Goal: Task Accomplishment & Management: Manage account settings

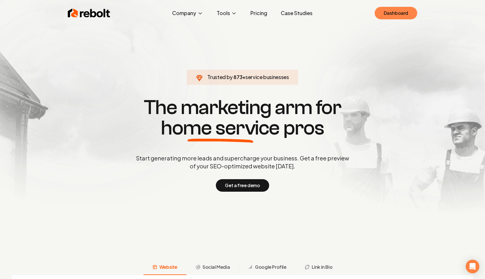
click at [388, 12] on link "Dashboard" at bounding box center [396, 13] width 43 height 12
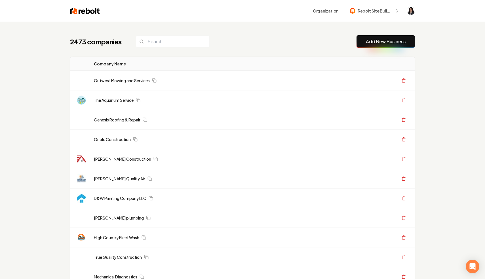
click at [327, 41] on div "2473 companies Add New Business" at bounding box center [242, 41] width 345 height 12
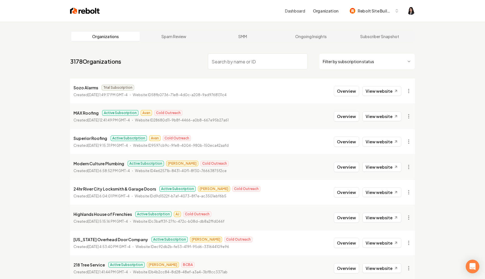
click at [371, 59] on html "Dashboard Organization Rebolt Site Builder Organizations Spam Review SMM Ongoin…" at bounding box center [242, 139] width 485 height 279
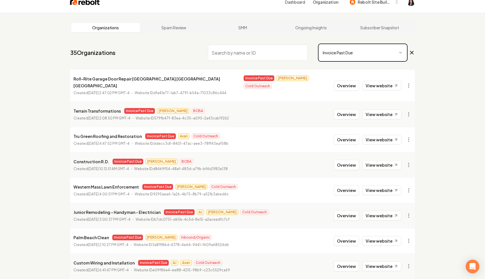
scroll to position [9, 0]
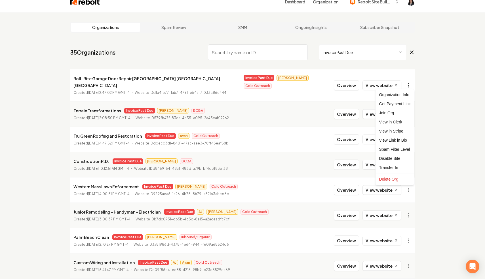
click at [409, 85] on html "Dashboard Organization Rebolt Site Builder Organizations Spam Review SMM Ongoin…" at bounding box center [242, 130] width 485 height 279
click at [401, 130] on link "View in Stripe" at bounding box center [395, 130] width 36 height 9
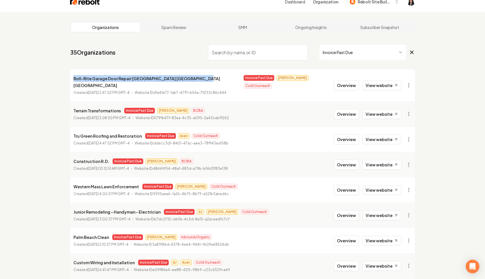
drag, startPoint x: 191, startPoint y: 78, endPoint x: 67, endPoint y: 78, distance: 124.4
click at [67, 78] on main "Organizations Spam Review SMM Ongoing Insights Subscriber Snapshot 35 Organizat…" at bounding box center [242, 182] width 363 height 340
copy p "Roll-Rite Garage Door Repair Palmdale Lancaster Santa Clarita"
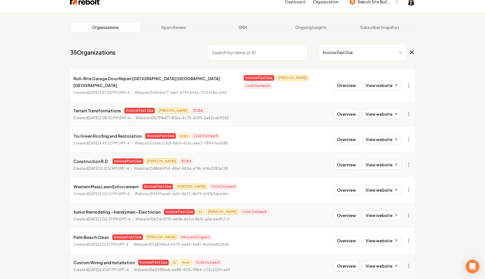
click at [180, 60] on nav "35 Organizations Invoice Past Due" at bounding box center [242, 54] width 345 height 25
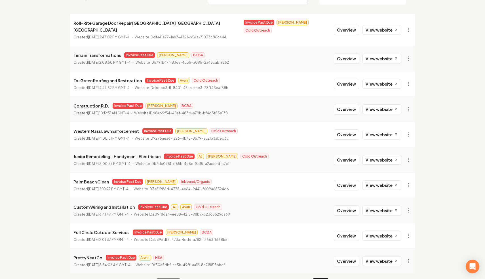
scroll to position [76, 0]
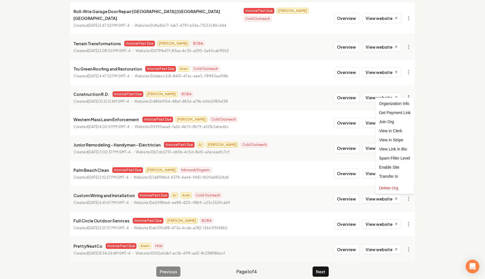
click at [407, 89] on html "Dashboard Organization Rebolt Site Builder Organizations Spam Review SMM Ongoin…" at bounding box center [242, 63] width 485 height 279
click at [396, 141] on link "View in Stripe" at bounding box center [395, 139] width 36 height 9
click at [407, 91] on html "Dashboard Organization Rebolt Site Builder Organizations Spam Review SMM Ongoin…" at bounding box center [242, 63] width 485 height 279
click at [433, 90] on html "Dashboard Organization Rebolt Site Builder Organizations Spam Review SMM Ongoin…" at bounding box center [242, 63] width 485 height 279
click at [407, 165] on html "Dashboard Organization Rebolt Site Builder Organizations Spam Review SMM Ongoin…" at bounding box center [242, 63] width 485 height 279
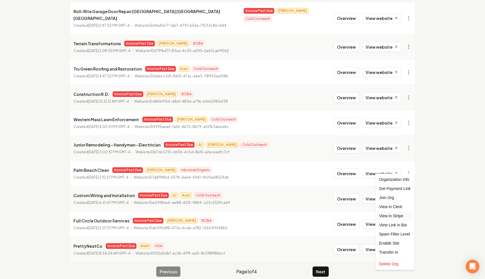
click at [397, 216] on link "View in Stripe" at bounding box center [395, 215] width 36 height 9
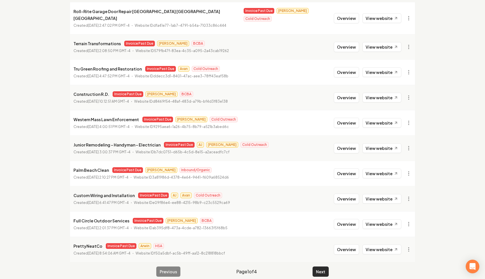
click at [323, 266] on button "Next" at bounding box center [321, 271] width 16 height 10
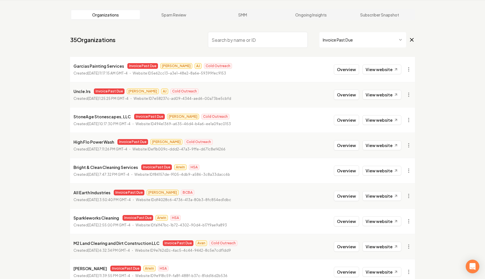
scroll to position [76, 0]
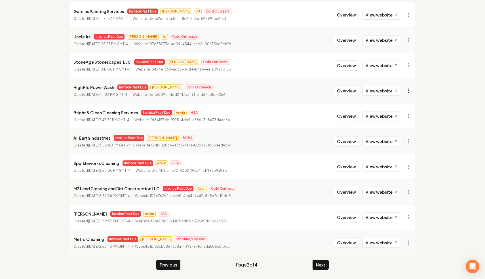
click at [408, 89] on html "Dashboard Organization Rebolt Site Builder Organizations Spam Review SMM Ongoin…" at bounding box center [242, 63] width 485 height 279
click at [400, 141] on link "View in Stripe" at bounding box center [395, 139] width 36 height 9
click at [318, 262] on button "Next" at bounding box center [321, 264] width 16 height 10
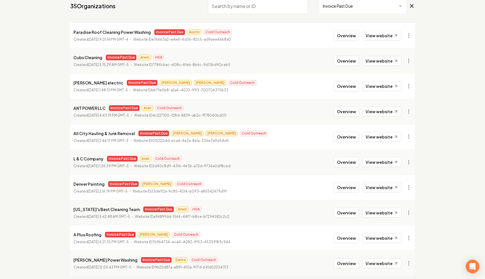
scroll to position [76, 0]
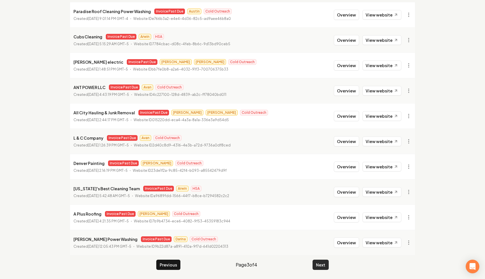
click at [318, 263] on button "Next" at bounding box center [321, 264] width 16 height 10
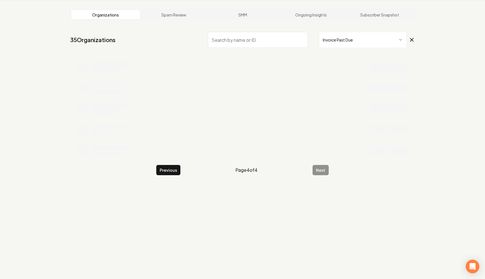
scroll to position [22, 0]
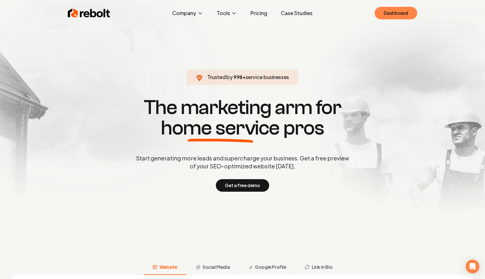
click at [387, 15] on link "Dashboard" at bounding box center [396, 13] width 43 height 12
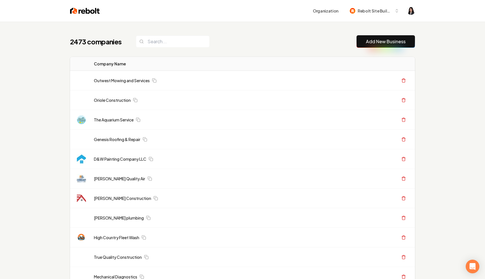
click at [300, 47] on div "2473 companies Add New Business" at bounding box center [242, 41] width 345 height 12
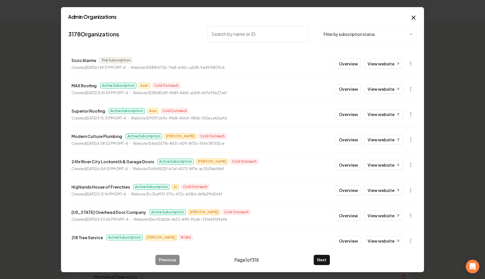
click at [269, 34] on input "search" at bounding box center [258, 34] width 101 height 16
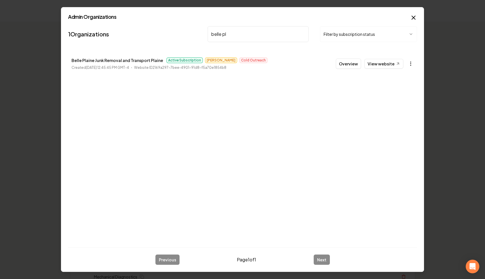
type input "belle pl"
click at [411, 68] on button "button" at bounding box center [410, 63] width 11 height 11
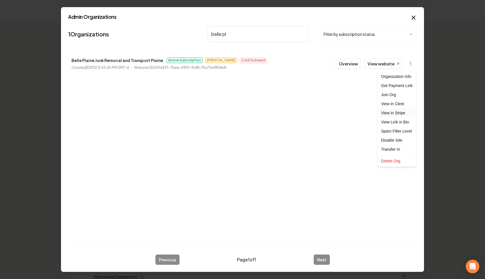
click at [406, 115] on link "View in Stripe" at bounding box center [397, 112] width 36 height 9
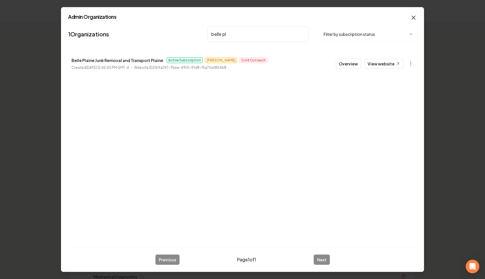
click at [411, 15] on icon "button" at bounding box center [414, 17] width 7 height 7
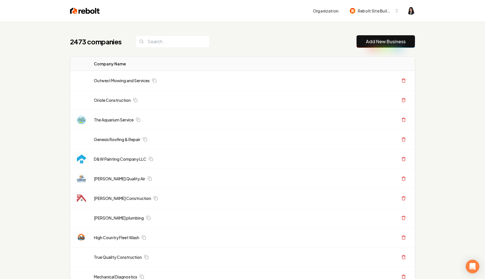
click at [415, 17] on div "Organization Rebolt Site Builder" at bounding box center [242, 11] width 363 height 22
click at [407, 12] on div "Organization Rebolt Site Builder" at bounding box center [257, 11] width 315 height 10
click at [409, 12] on img "Open user button" at bounding box center [411, 11] width 8 height 8
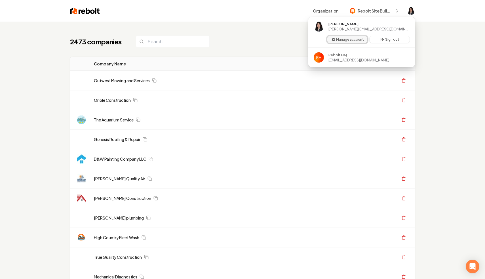
click at [357, 41] on button "Manage account" at bounding box center [348, 39] width 40 height 7
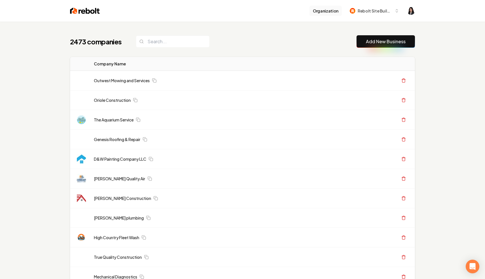
click at [322, 14] on button "Organization" at bounding box center [326, 11] width 32 height 10
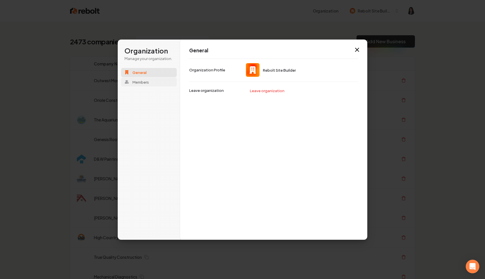
click at [154, 86] on button "Members" at bounding box center [149, 81] width 56 height 9
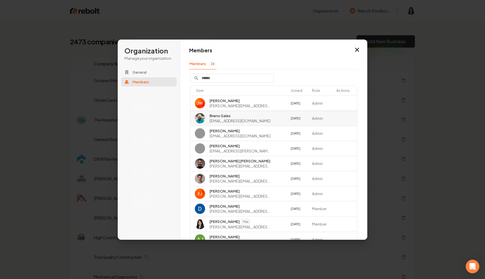
scroll to position [27, 0]
